Goal: Transaction & Acquisition: Purchase product/service

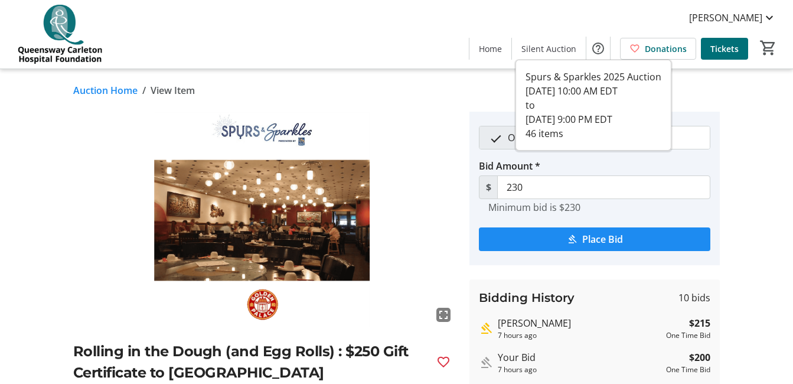
scroll to position [71, 0]
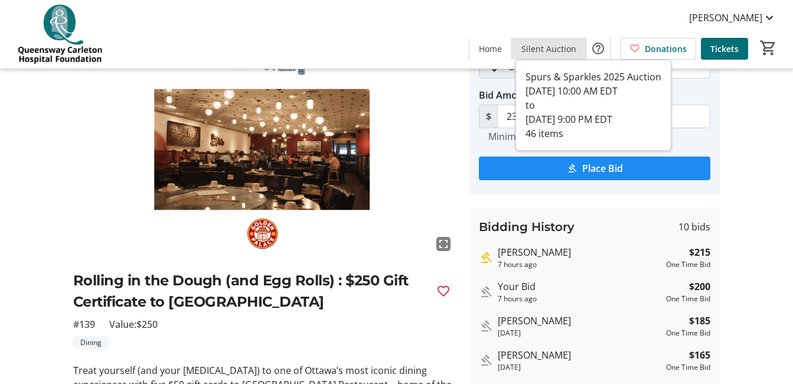
click at [552, 47] on span "Silent Auction" at bounding box center [548, 49] width 55 height 12
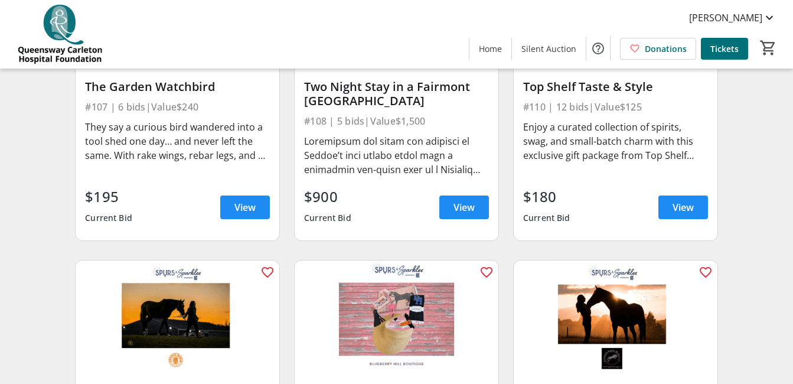
scroll to position [944, 0]
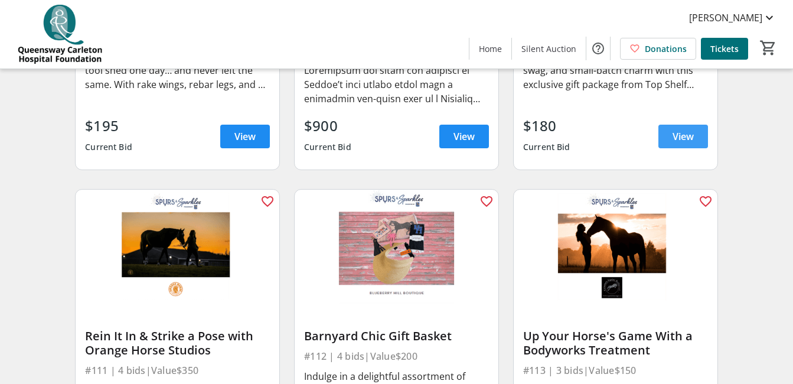
click at [674, 143] on span "View" at bounding box center [682, 136] width 21 height 14
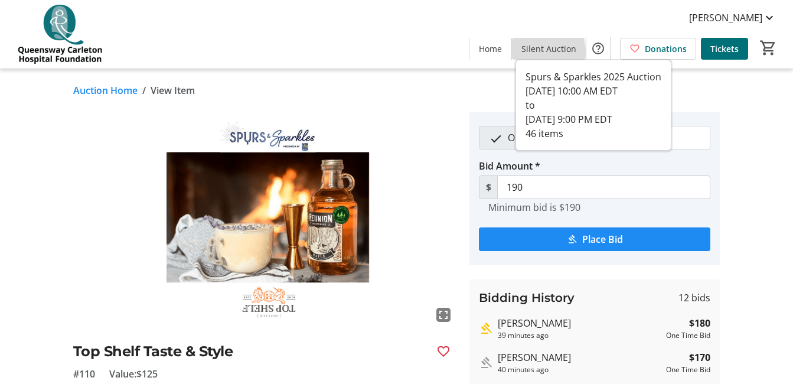
click at [539, 53] on span "Silent Auction" at bounding box center [548, 49] width 55 height 12
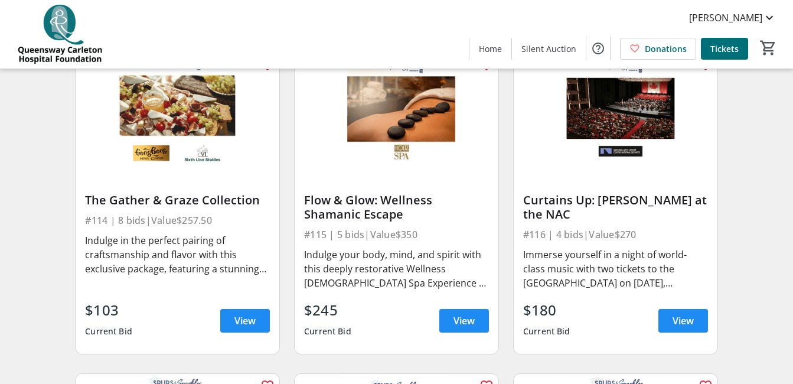
scroll to position [1432, 0]
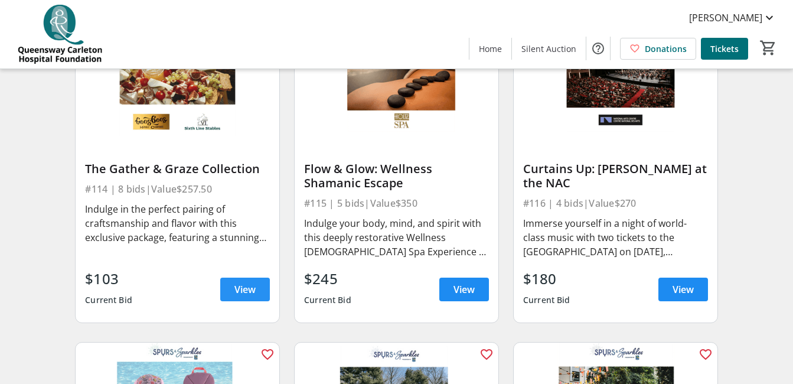
click at [244, 295] on span "View" at bounding box center [244, 289] width 21 height 14
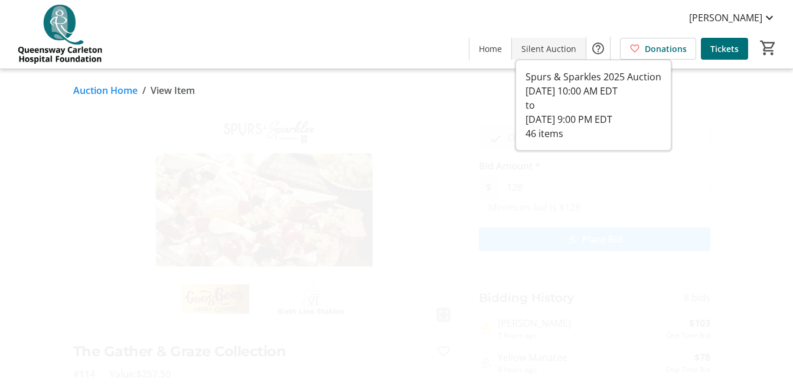
click at [544, 51] on span "Silent Auction" at bounding box center [548, 49] width 55 height 12
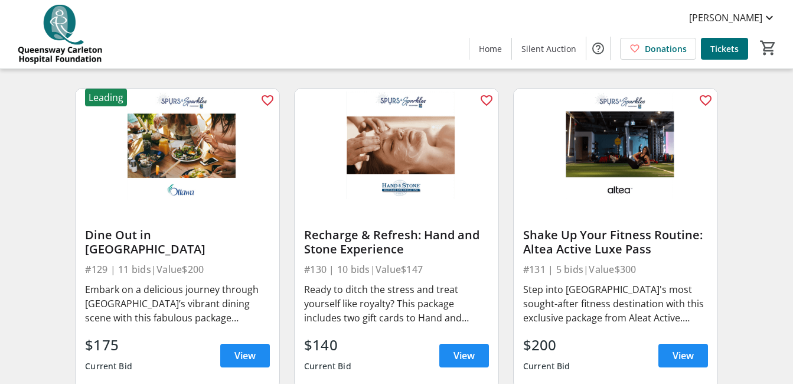
scroll to position [3061, 0]
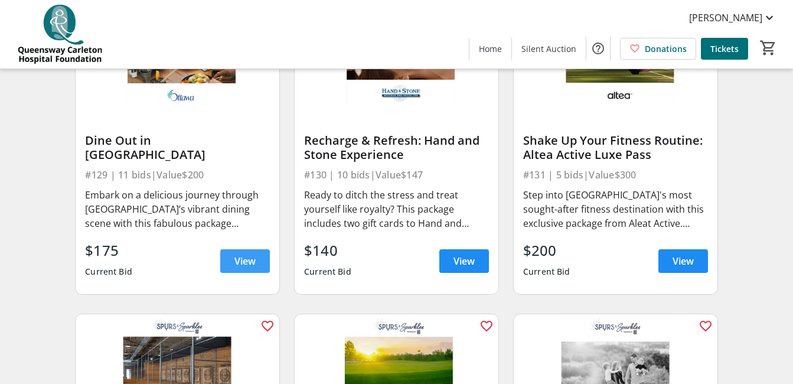
click at [246, 267] on span "View" at bounding box center [244, 261] width 21 height 14
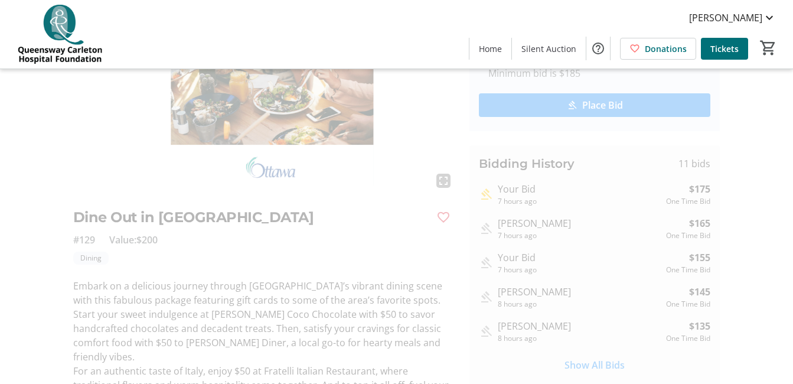
scroll to position [197, 0]
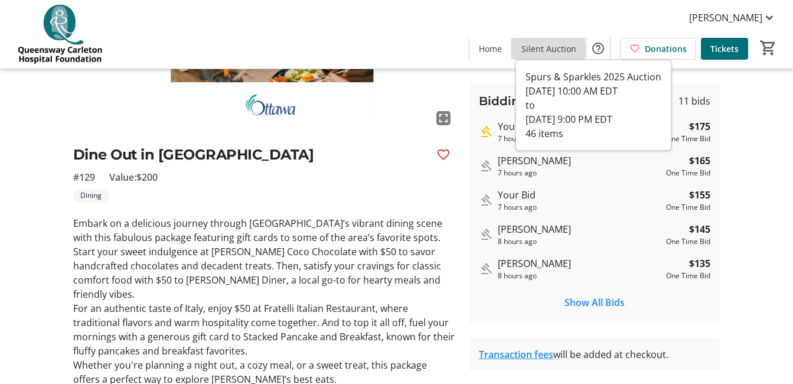
click at [547, 50] on span "Silent Auction" at bounding box center [548, 49] width 55 height 12
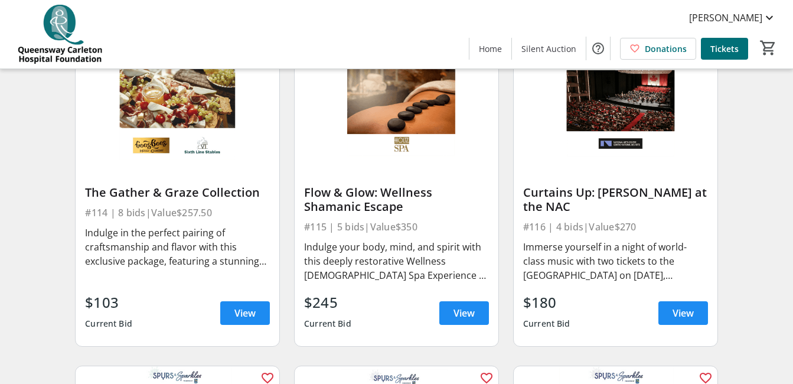
scroll to position [1416, 0]
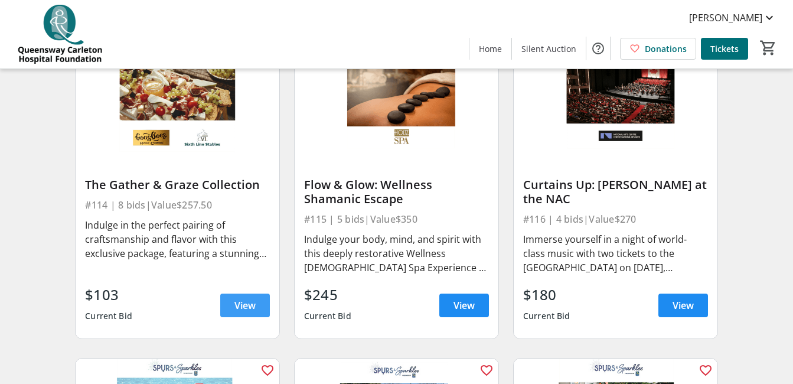
click at [238, 310] on span "View" at bounding box center [244, 305] width 21 height 14
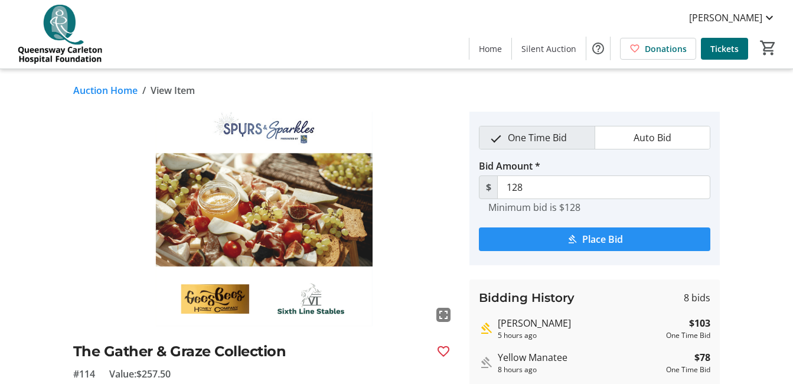
click at [578, 234] on span "submit" at bounding box center [594, 239] width 231 height 28
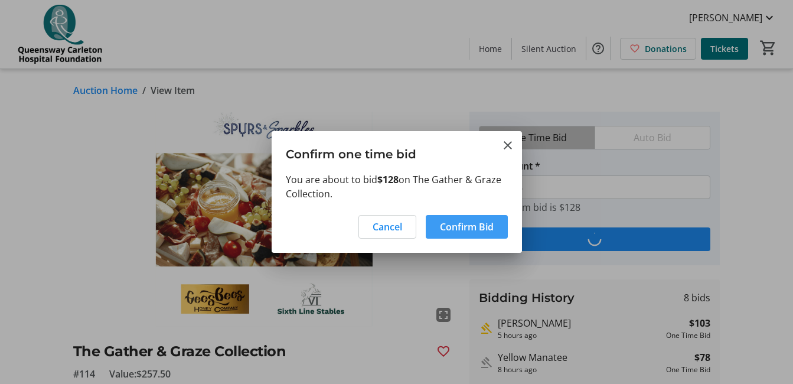
click at [475, 223] on span "Confirm Bid" at bounding box center [467, 227] width 54 height 14
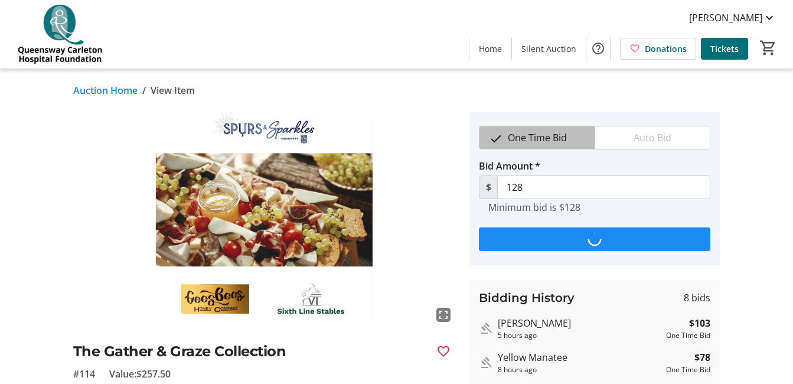
type input "153"
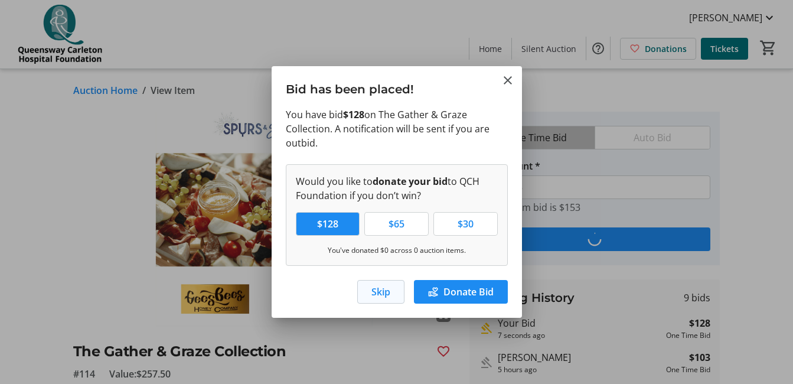
click at [374, 289] on span "Skip" at bounding box center [380, 292] width 19 height 14
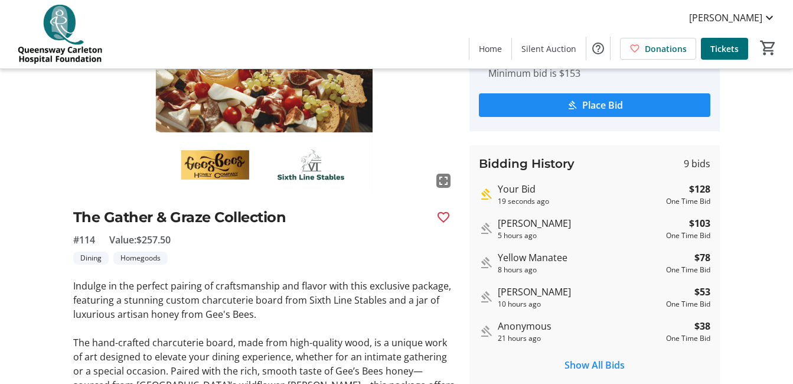
scroll to position [158, 0]
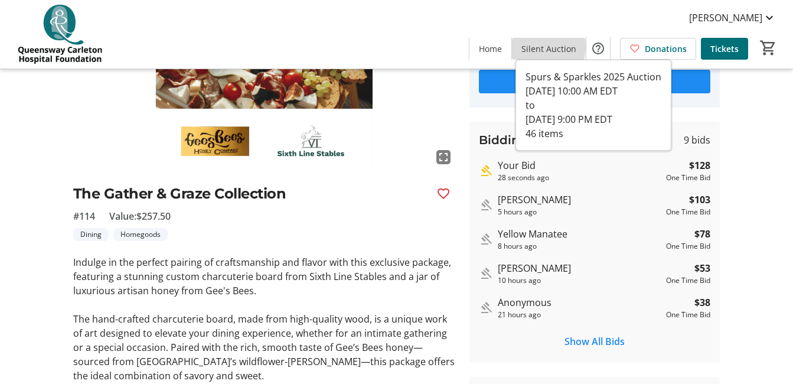
click at [541, 46] on span "Silent Auction" at bounding box center [548, 49] width 55 height 12
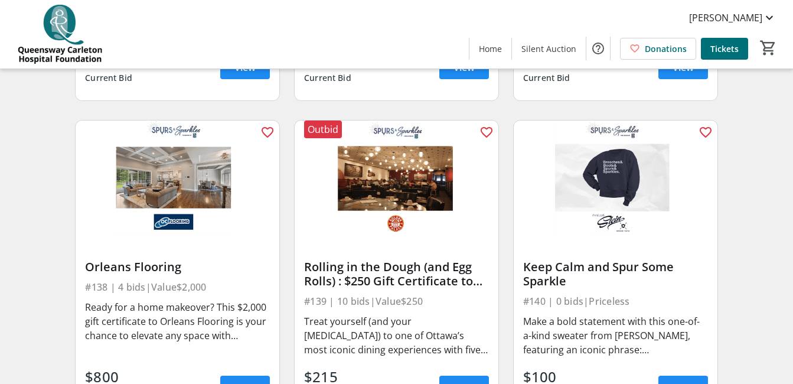
scroll to position [3997, 0]
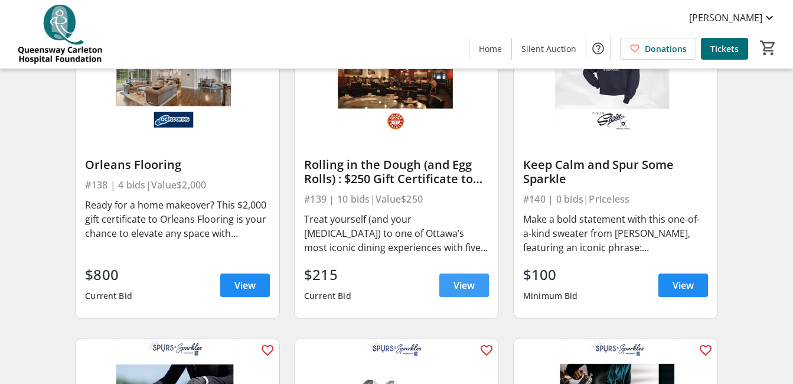
click at [459, 288] on span "View" at bounding box center [463, 285] width 21 height 14
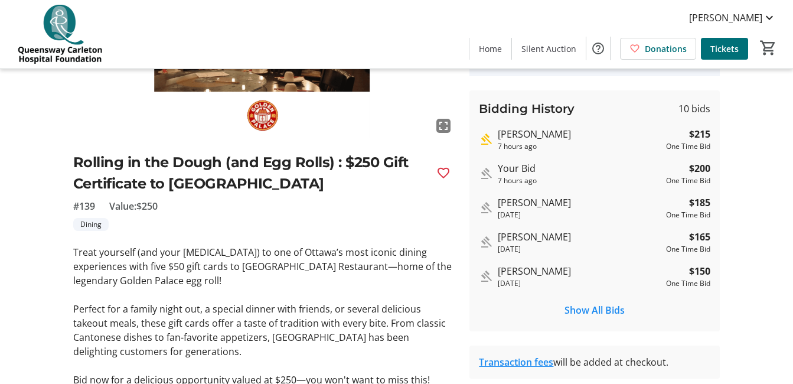
scroll to position [244, 0]
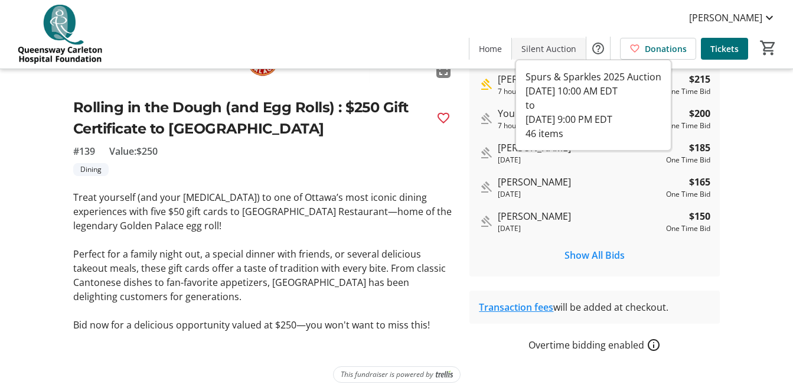
click at [544, 51] on span "Silent Auction" at bounding box center [548, 49] width 55 height 12
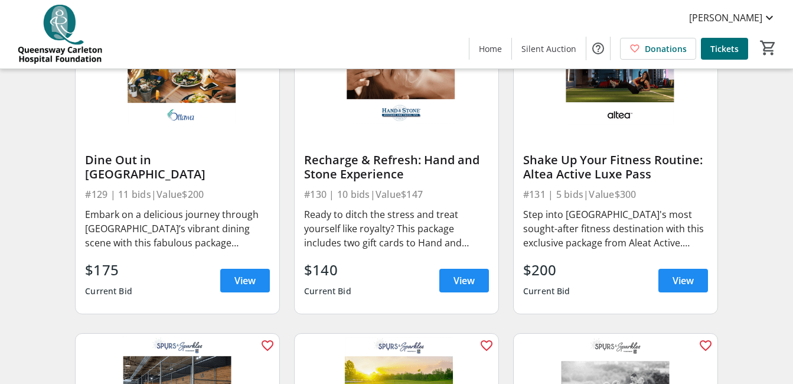
scroll to position [2994, 0]
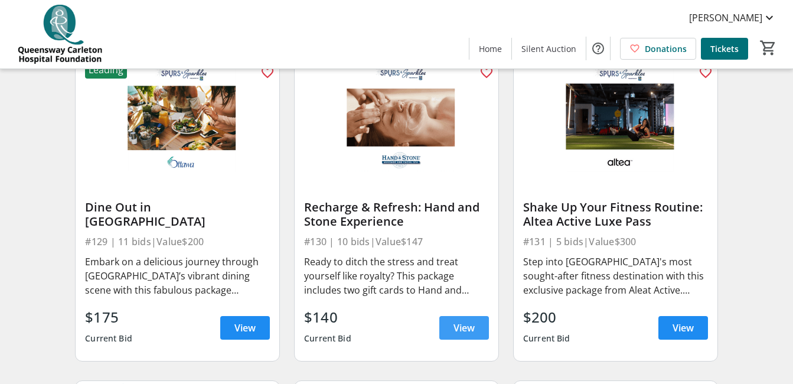
click at [458, 334] on span "View" at bounding box center [463, 328] width 21 height 14
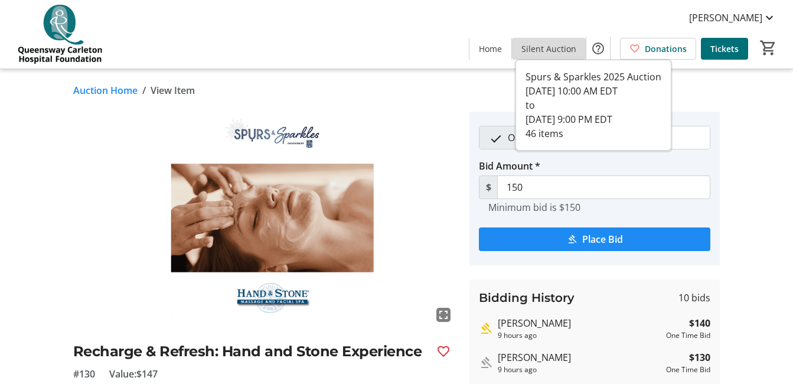
click at [554, 52] on span "Silent Auction" at bounding box center [548, 49] width 55 height 12
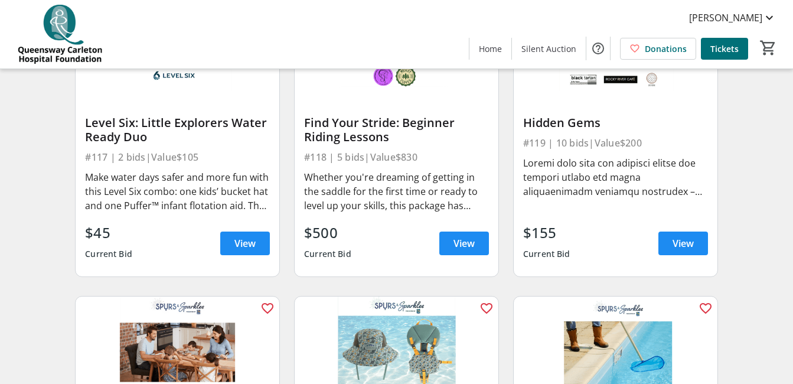
scroll to position [1790, 0]
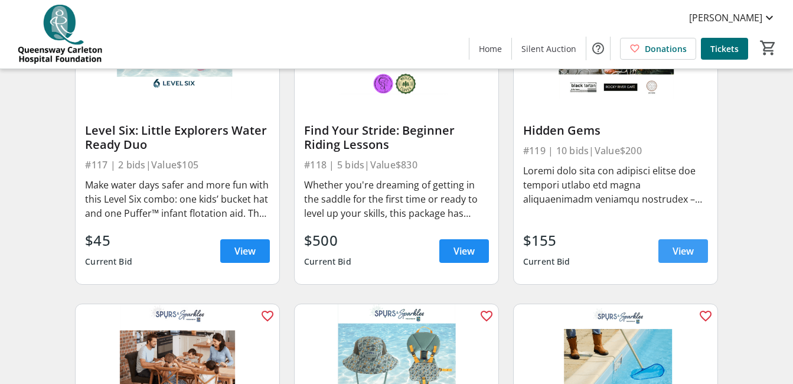
click at [681, 258] on span "View" at bounding box center [682, 251] width 21 height 14
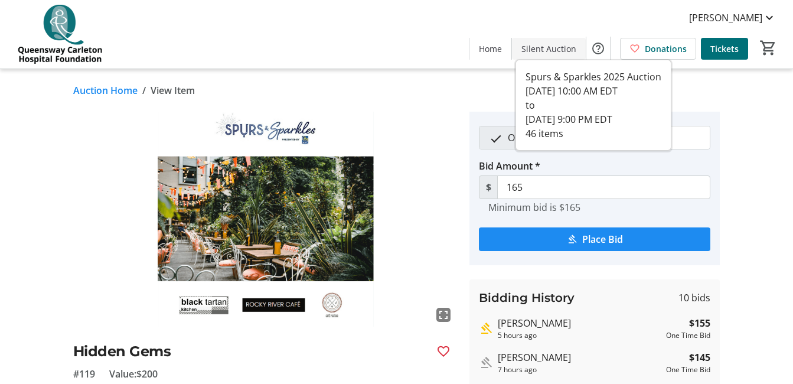
click at [534, 47] on span "Silent Auction" at bounding box center [548, 49] width 55 height 12
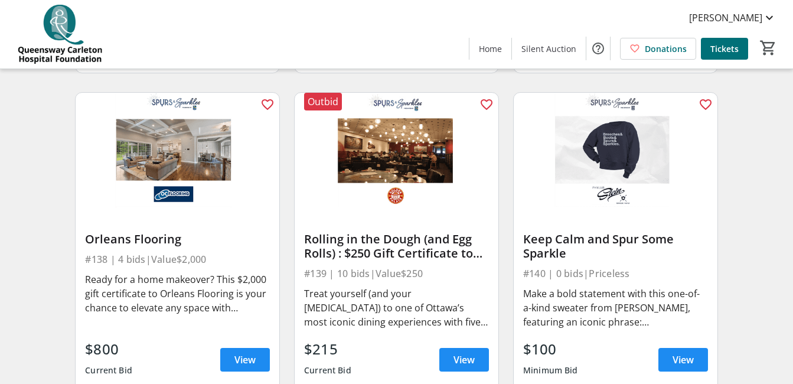
scroll to position [3954, 0]
